Goal: Transaction & Acquisition: Purchase product/service

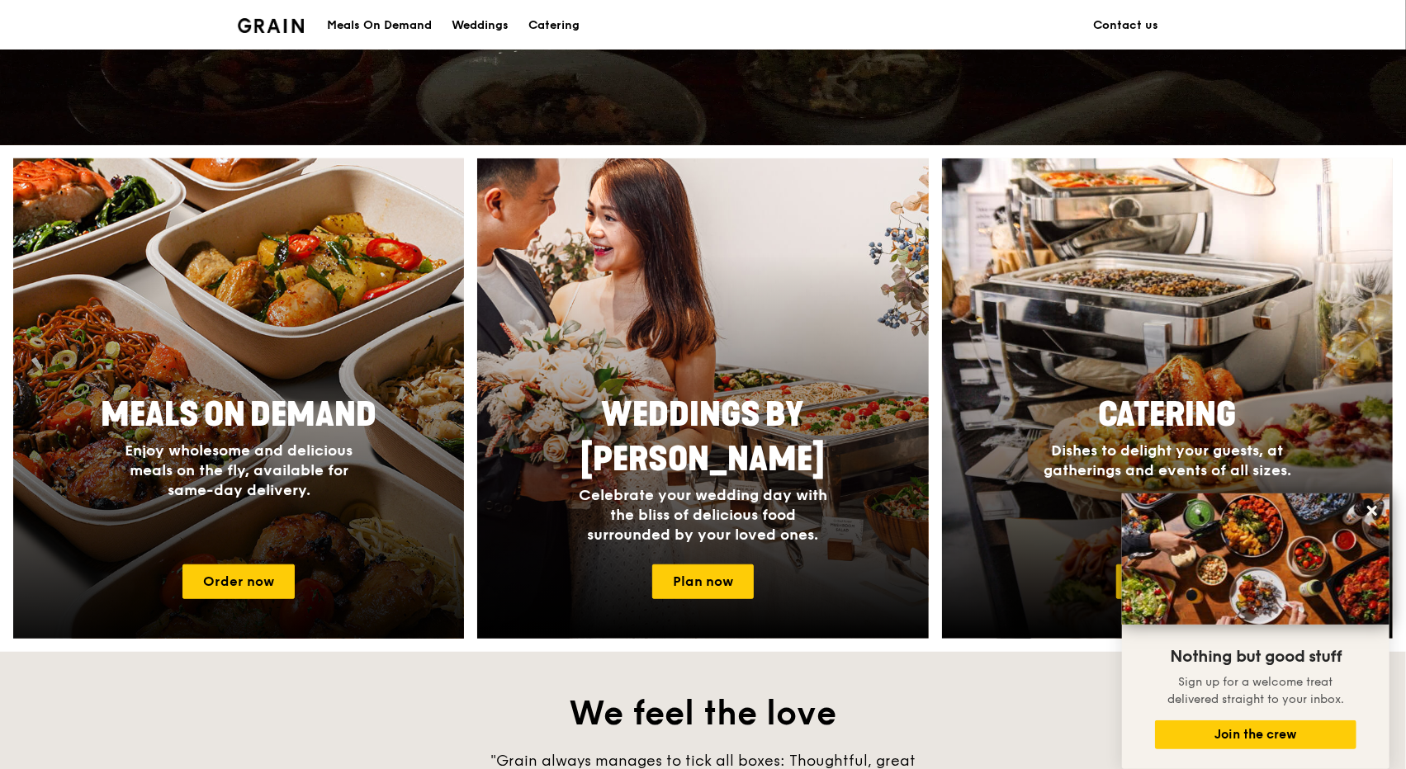
scroll to position [516, 0]
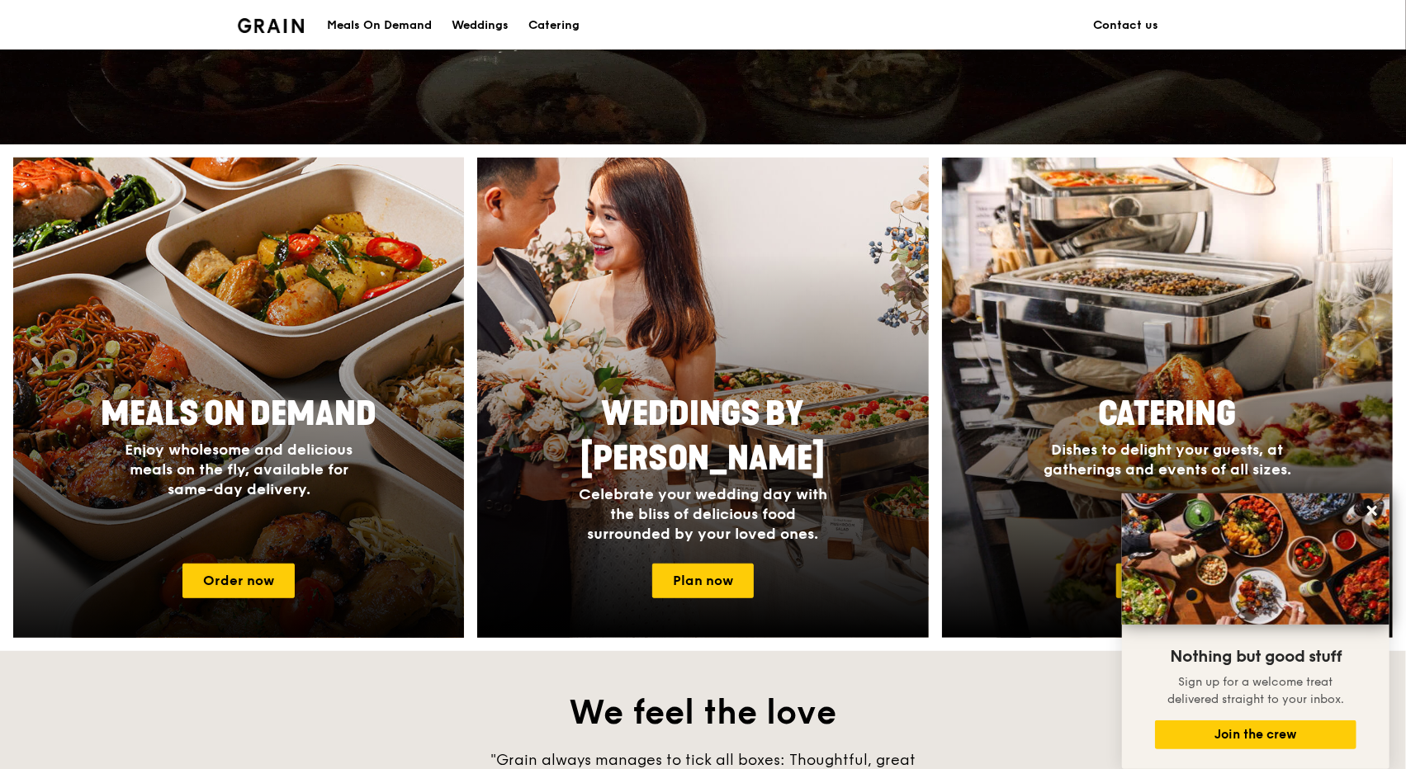
click at [334, 428] on span "Meals On Demand" at bounding box center [239, 415] width 276 height 40
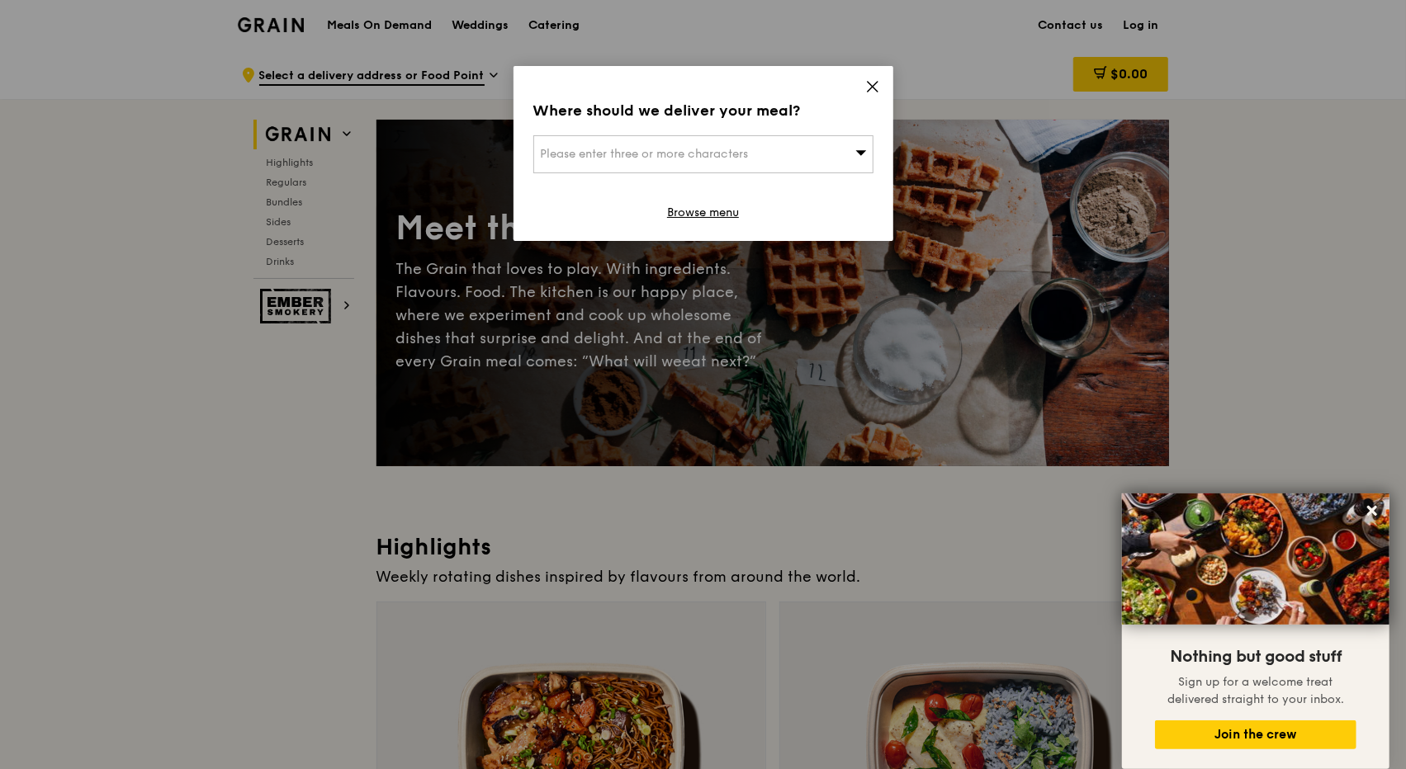
click at [867, 73] on div "Where should we deliver your meal? Please enter three or more characters Browse…" at bounding box center [703, 153] width 380 height 175
click at [868, 86] on icon at bounding box center [872, 86] width 15 height 15
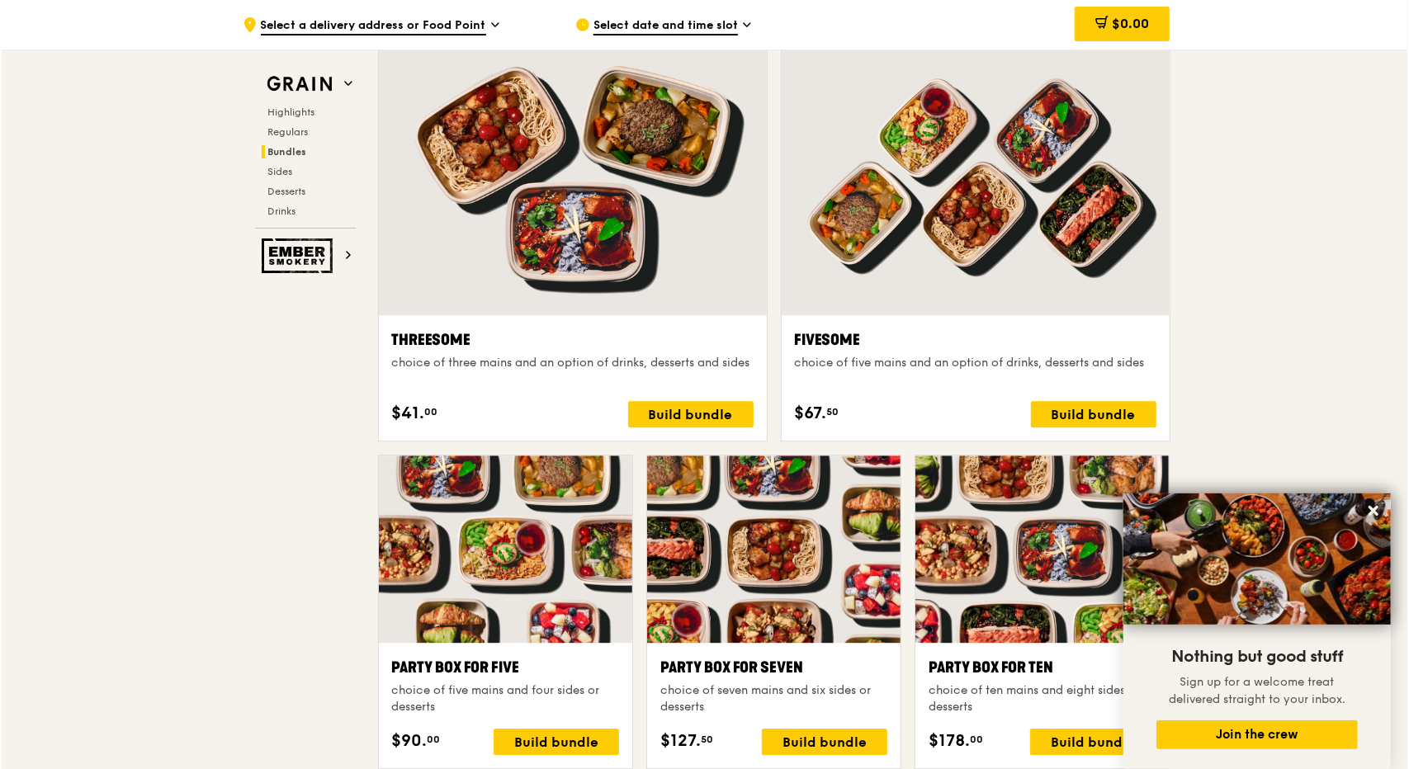
scroll to position [2879, 0]
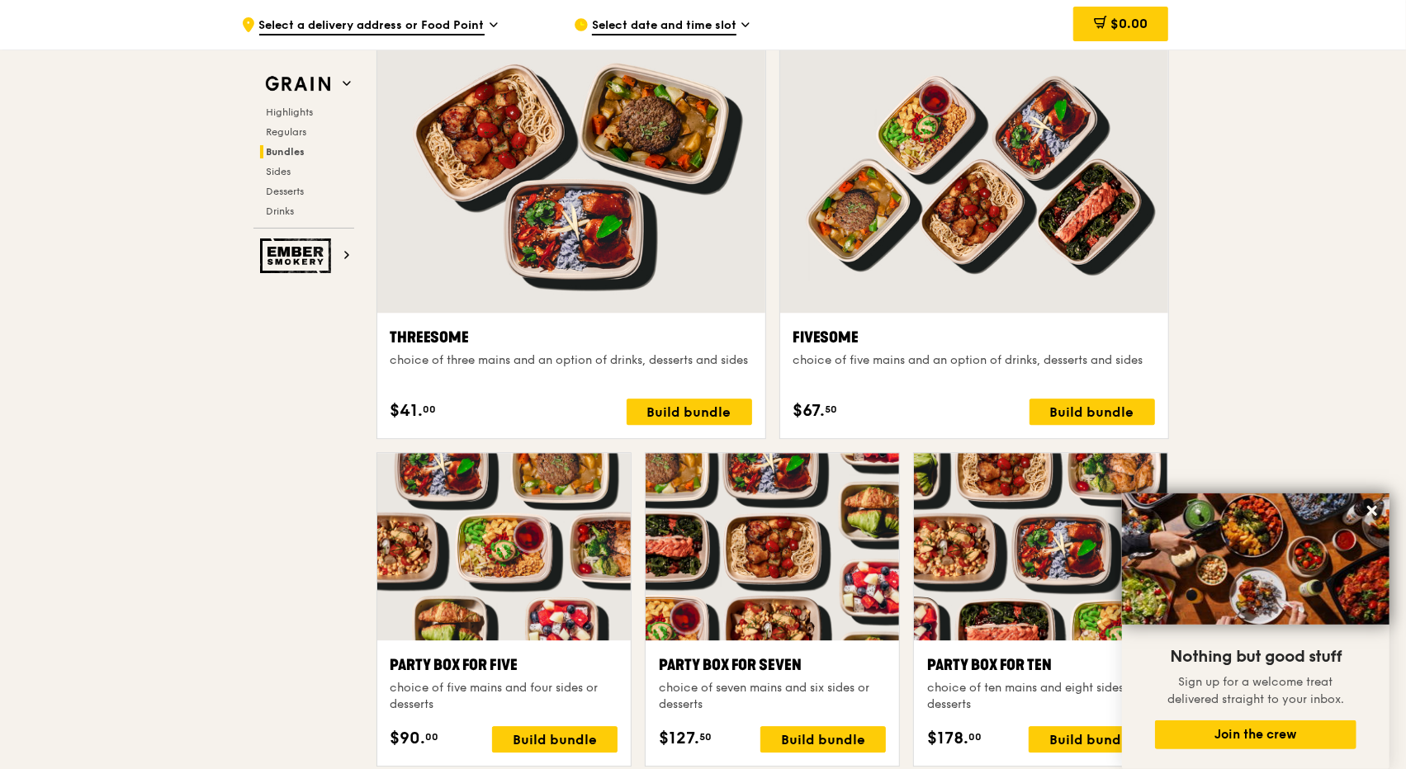
click at [559, 148] on div at bounding box center [571, 169] width 388 height 286
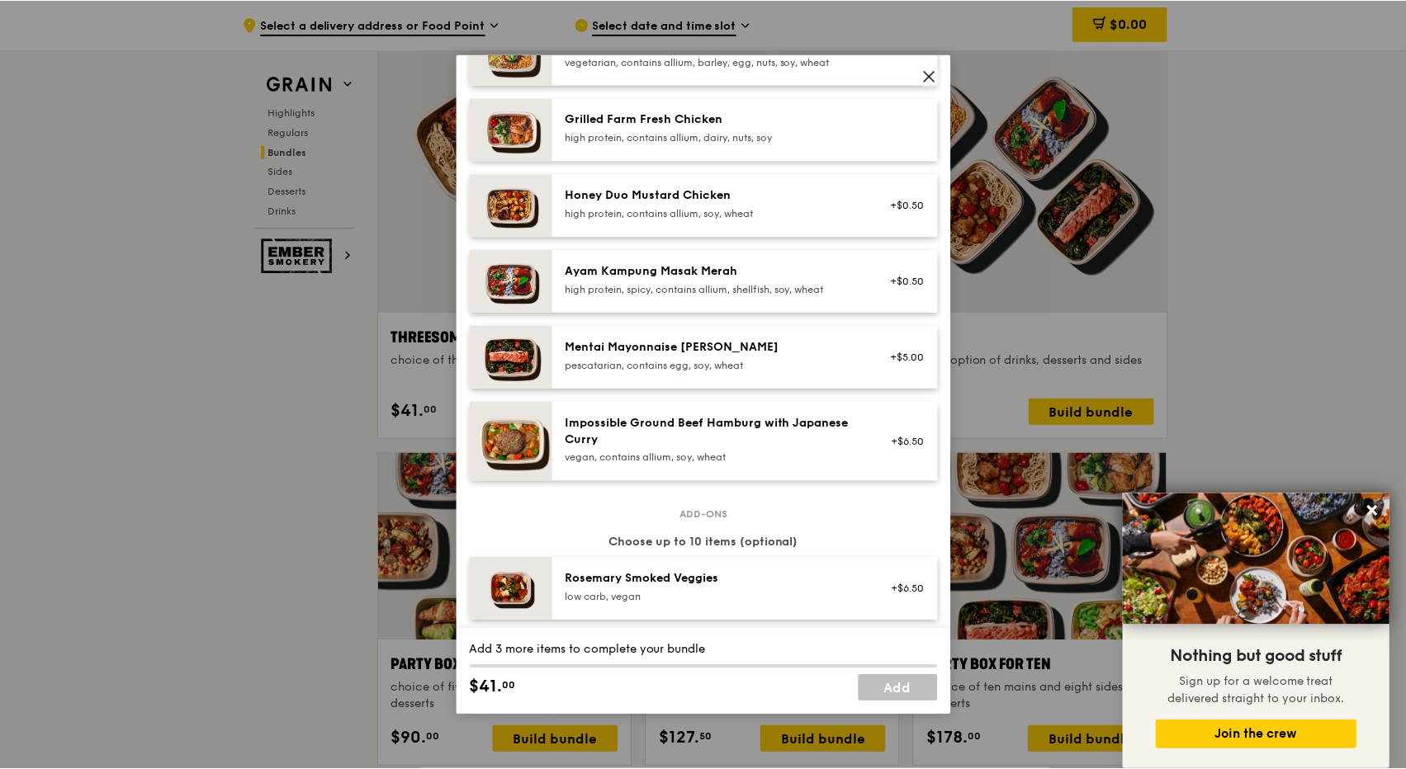
scroll to position [420, 0]
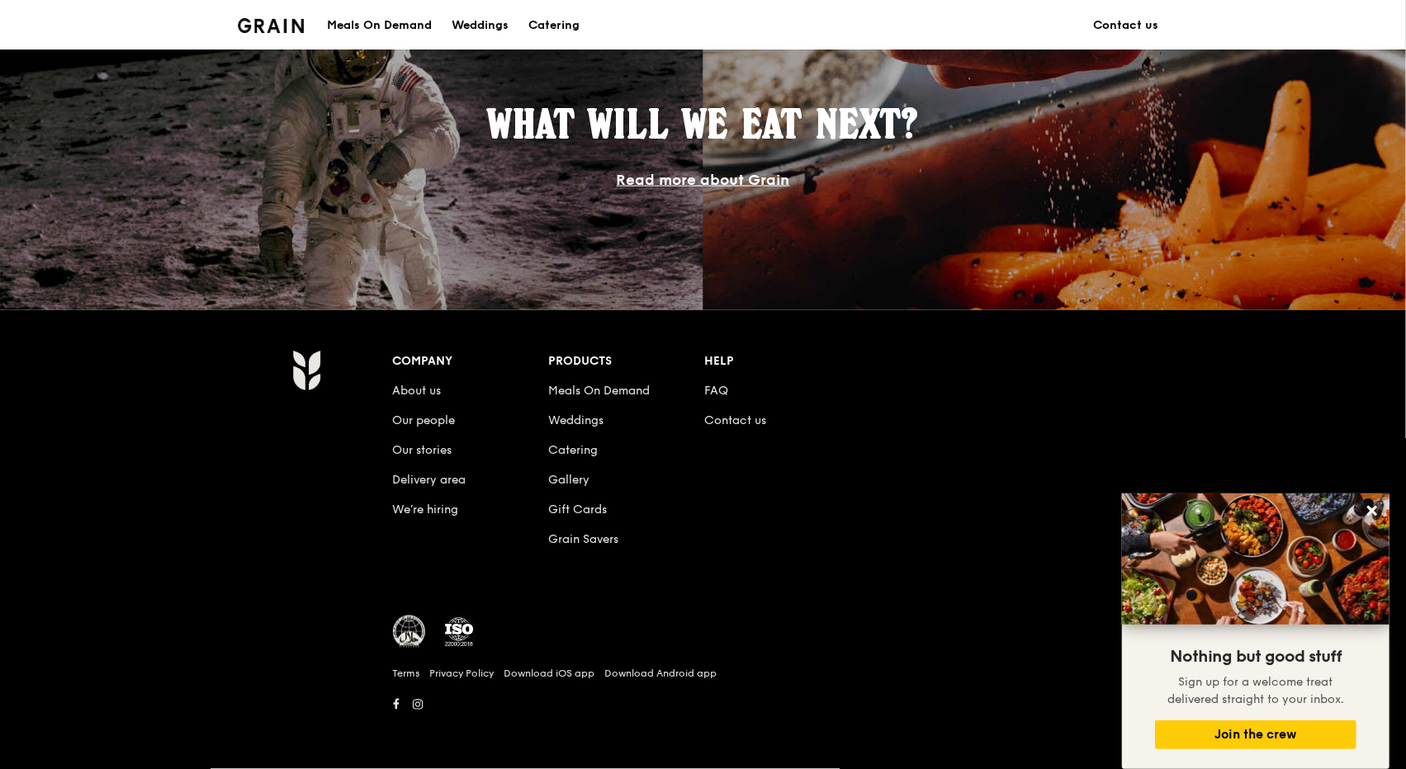
scroll to position [516, 0]
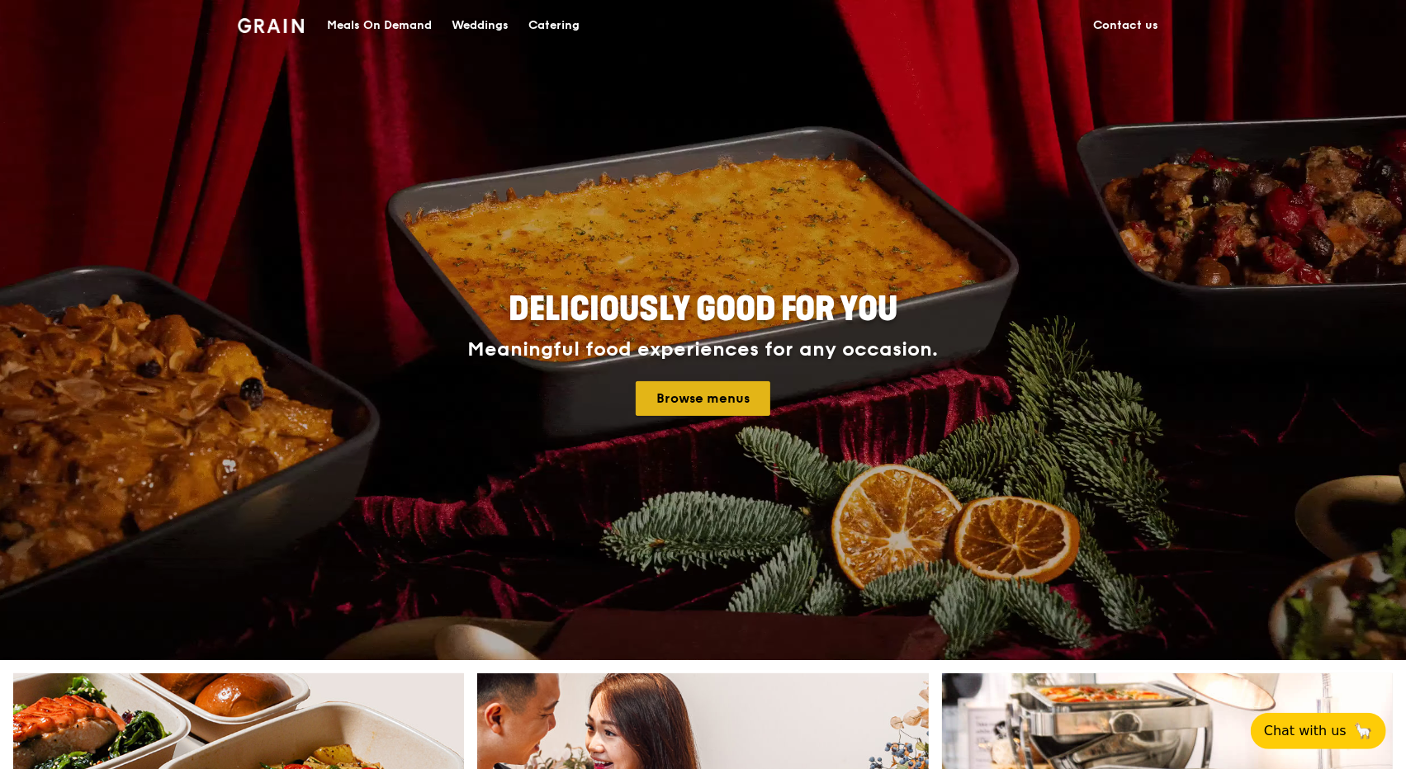
click at [697, 400] on link "Browse menus" at bounding box center [703, 398] width 135 height 35
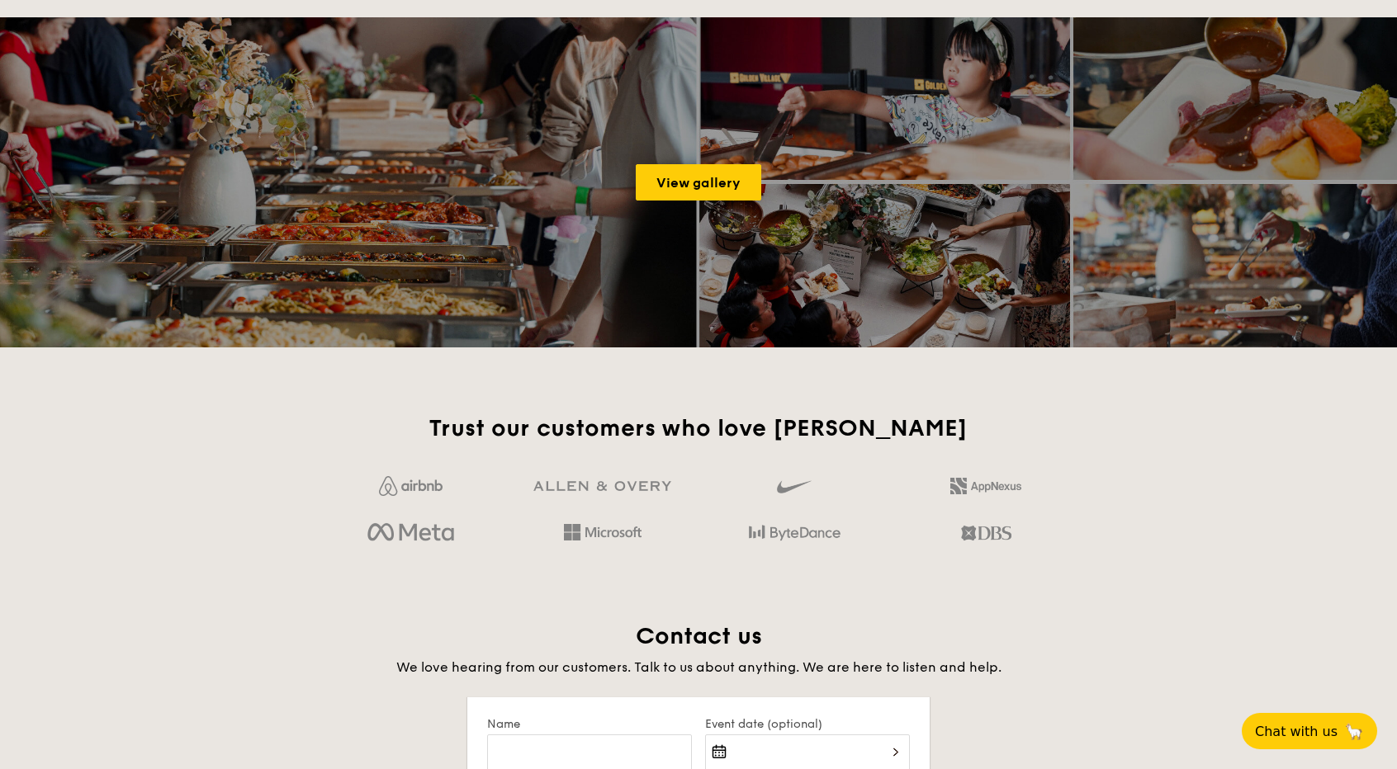
scroll to position [2586, 0]
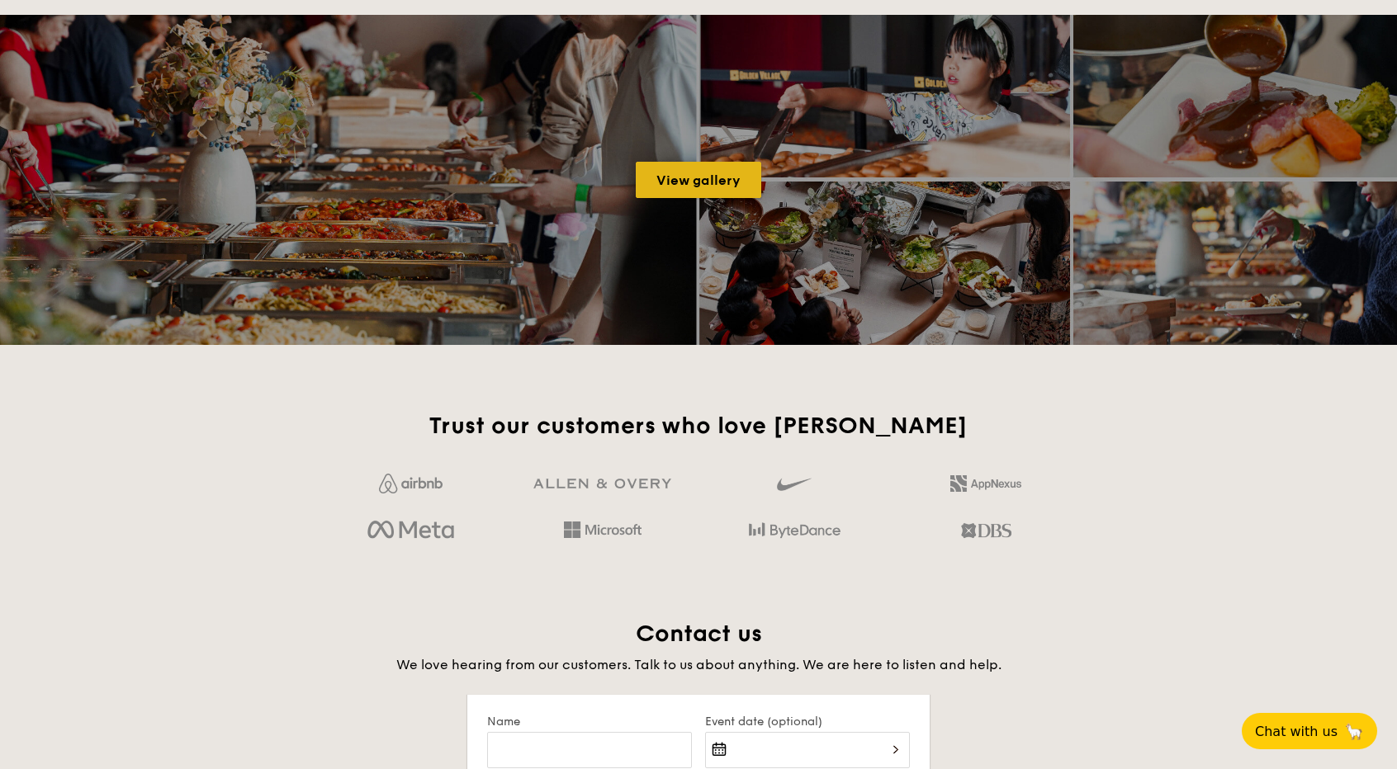
click at [707, 184] on link "View gallery" at bounding box center [698, 180] width 125 height 36
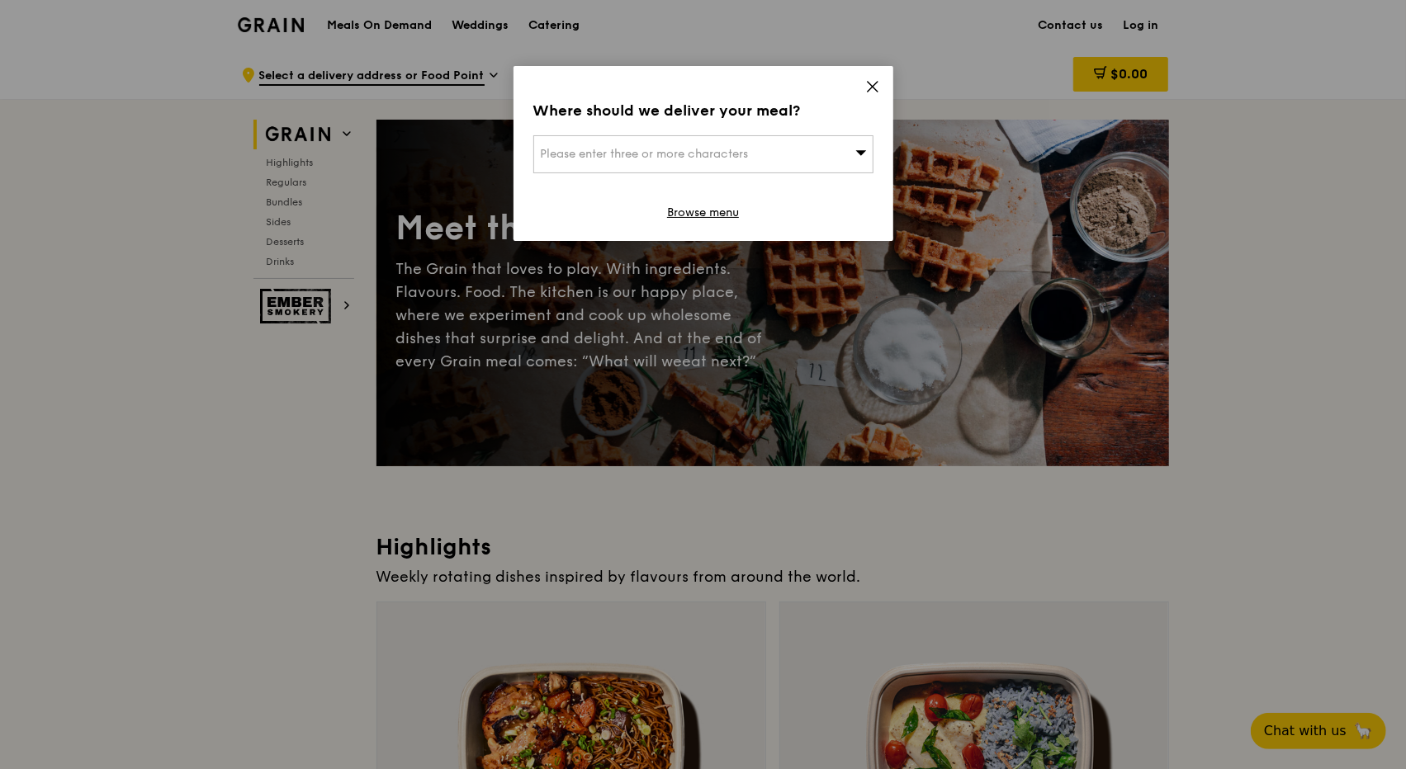
click at [850, 161] on div "Please enter three or more characters" at bounding box center [703, 154] width 340 height 38
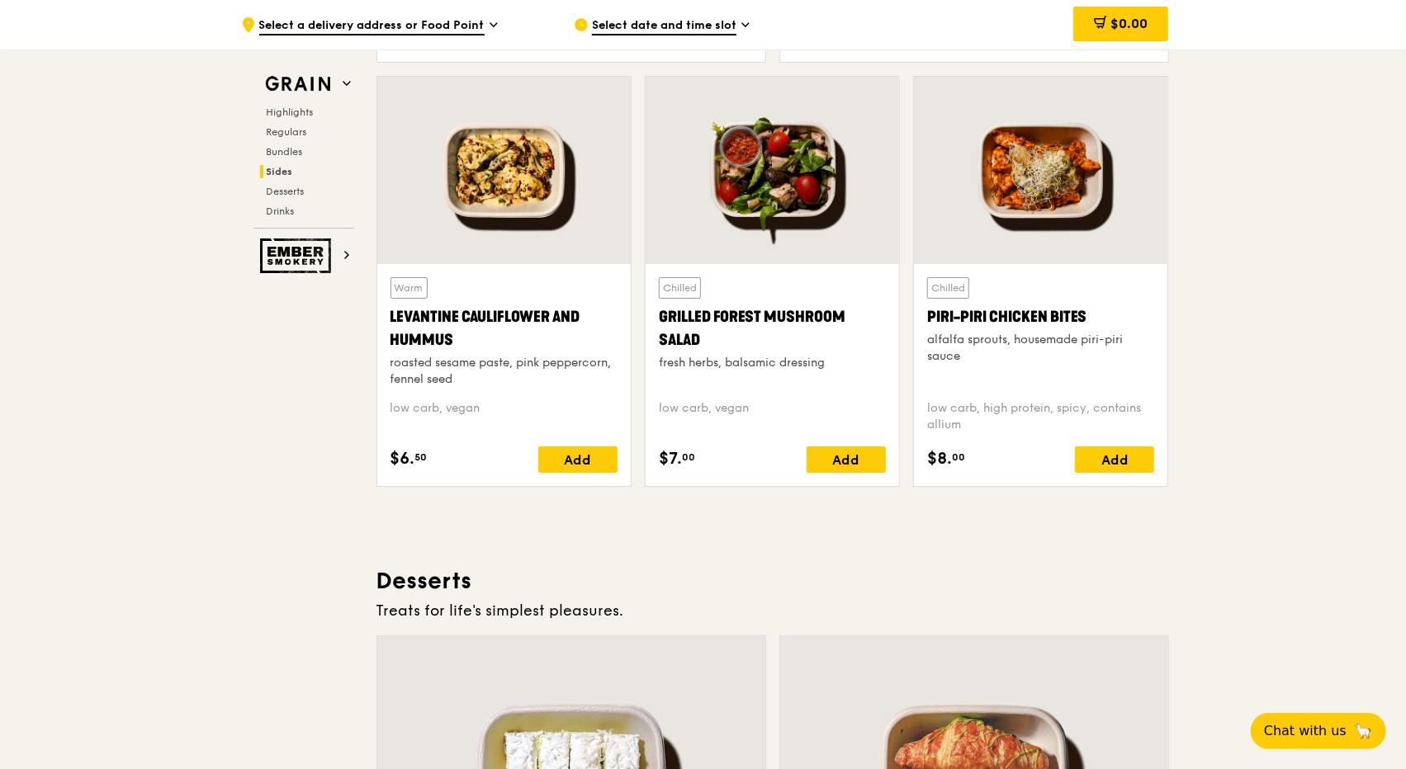
scroll to position [4184, 0]
